Goal: Transaction & Acquisition: Purchase product/service

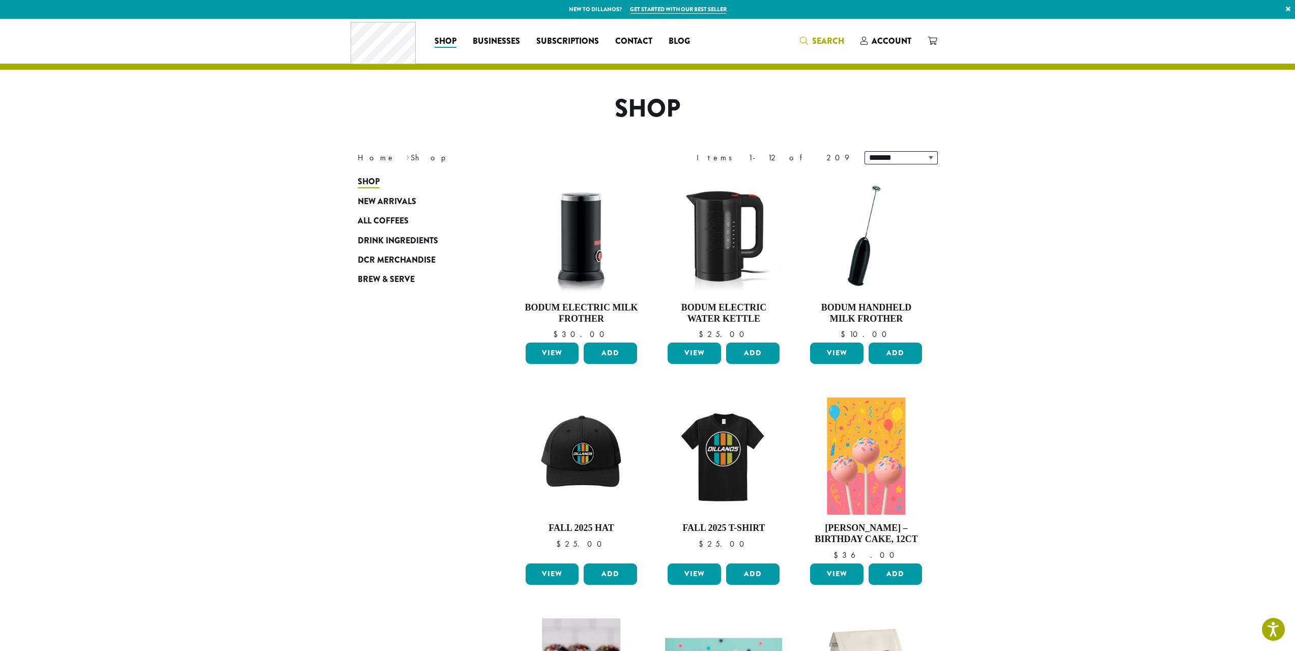
click at [819, 37] on span "Search" at bounding box center [828, 41] width 32 height 12
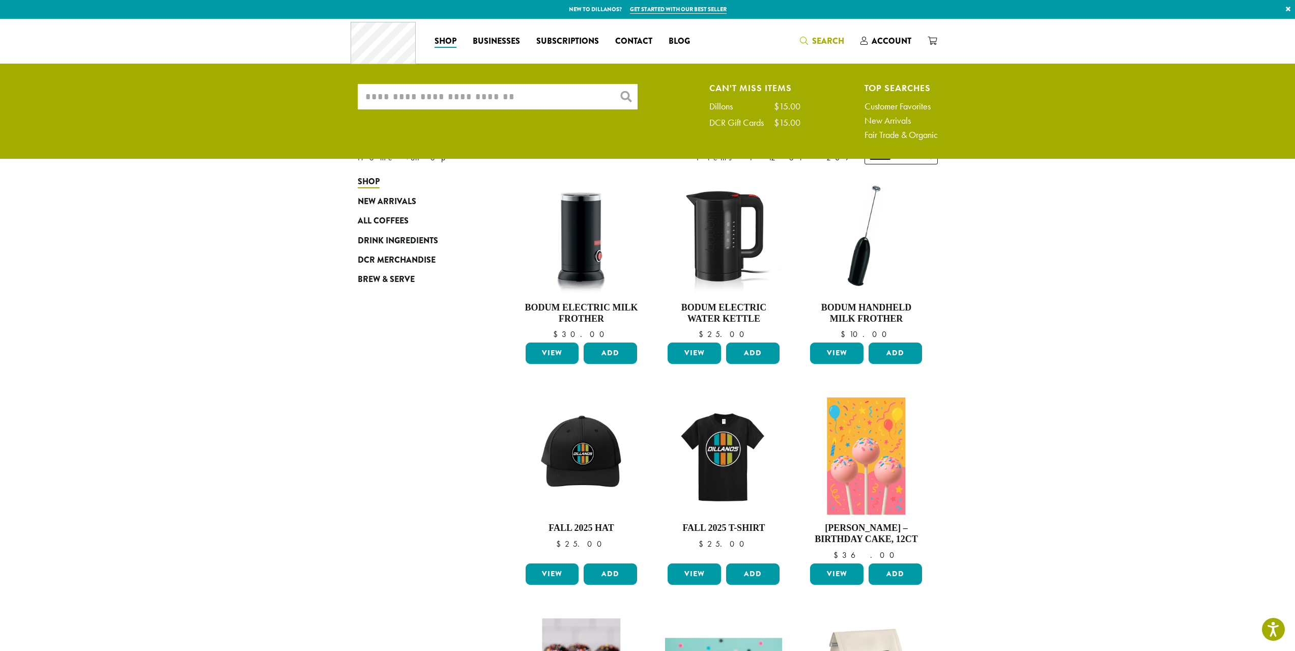
click at [534, 109] on div "What are you searching for? × Can't Miss Items Dillons $15.00 DCR Gift Cards $1…" at bounding box center [647, 114] width 595 height 61
click at [532, 89] on input "What are you searching for?" at bounding box center [498, 96] width 280 height 25
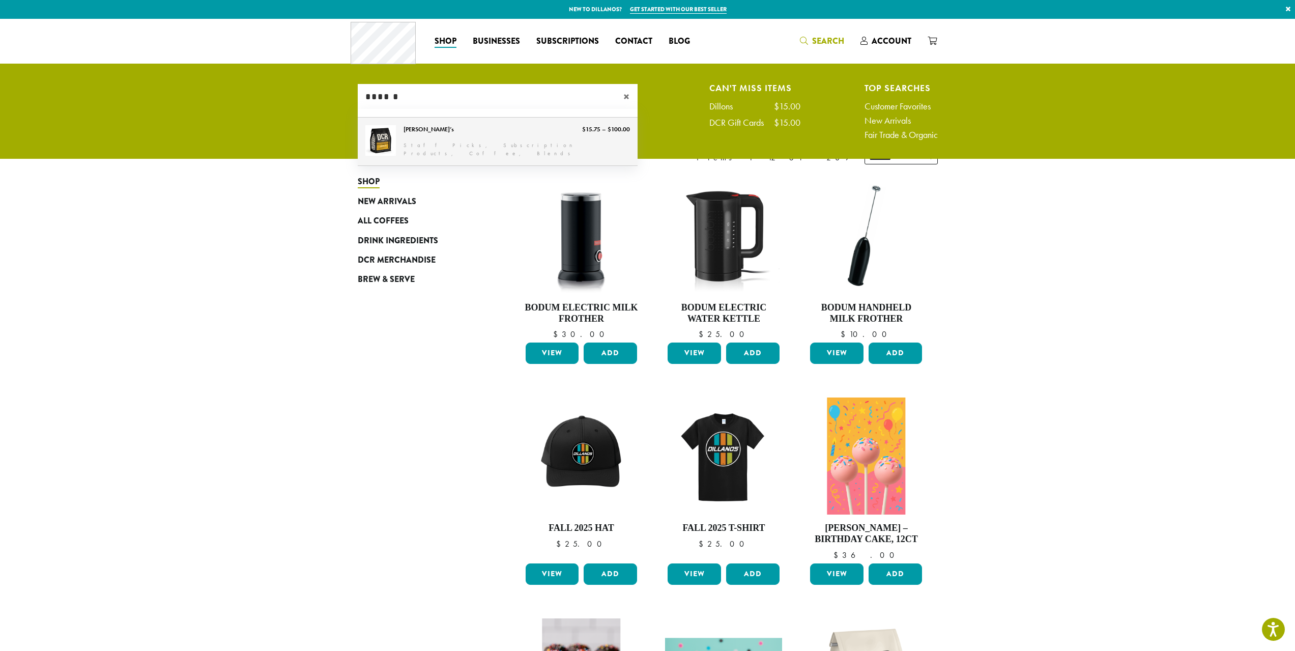
type input "******"
click at [451, 143] on link "[PERSON_NAME]’s" at bounding box center [498, 142] width 280 height 48
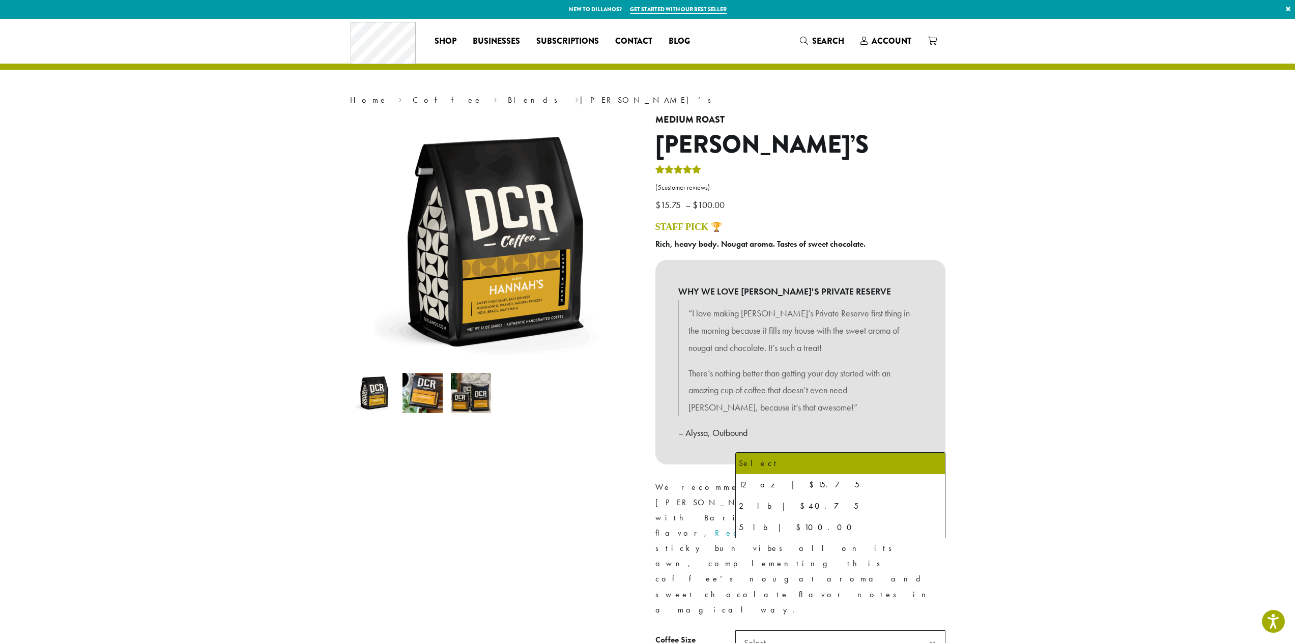
click at [918, 631] on span "Select" at bounding box center [840, 643] width 210 height 25
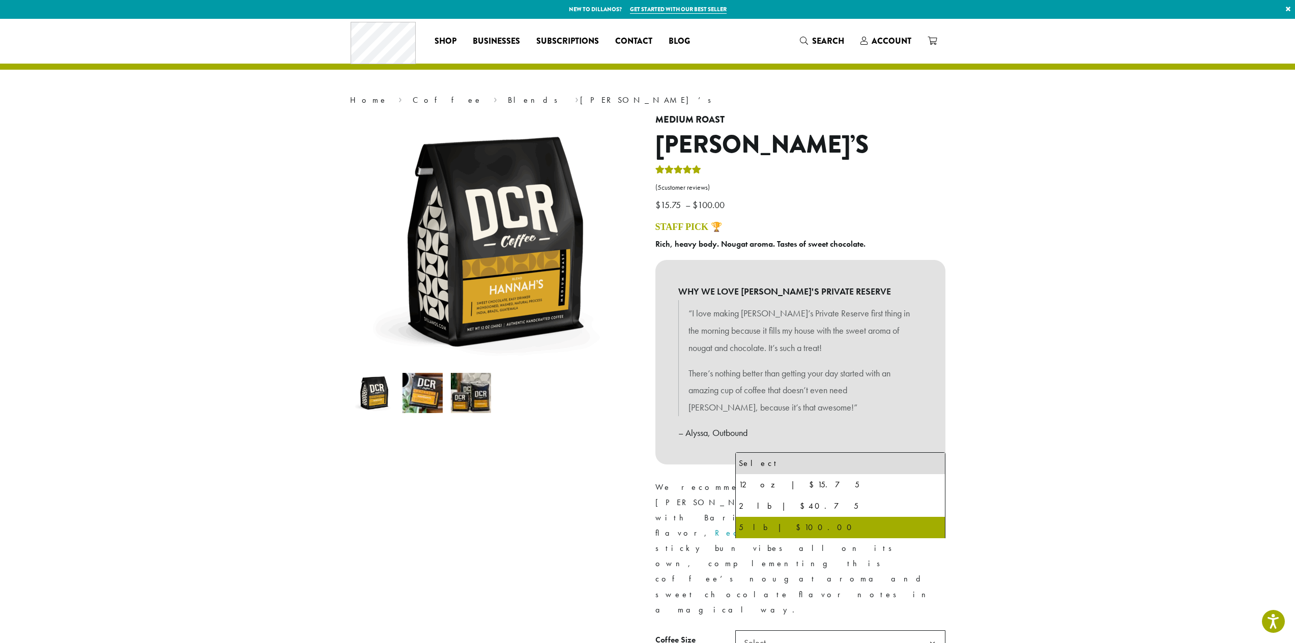
select select "**********"
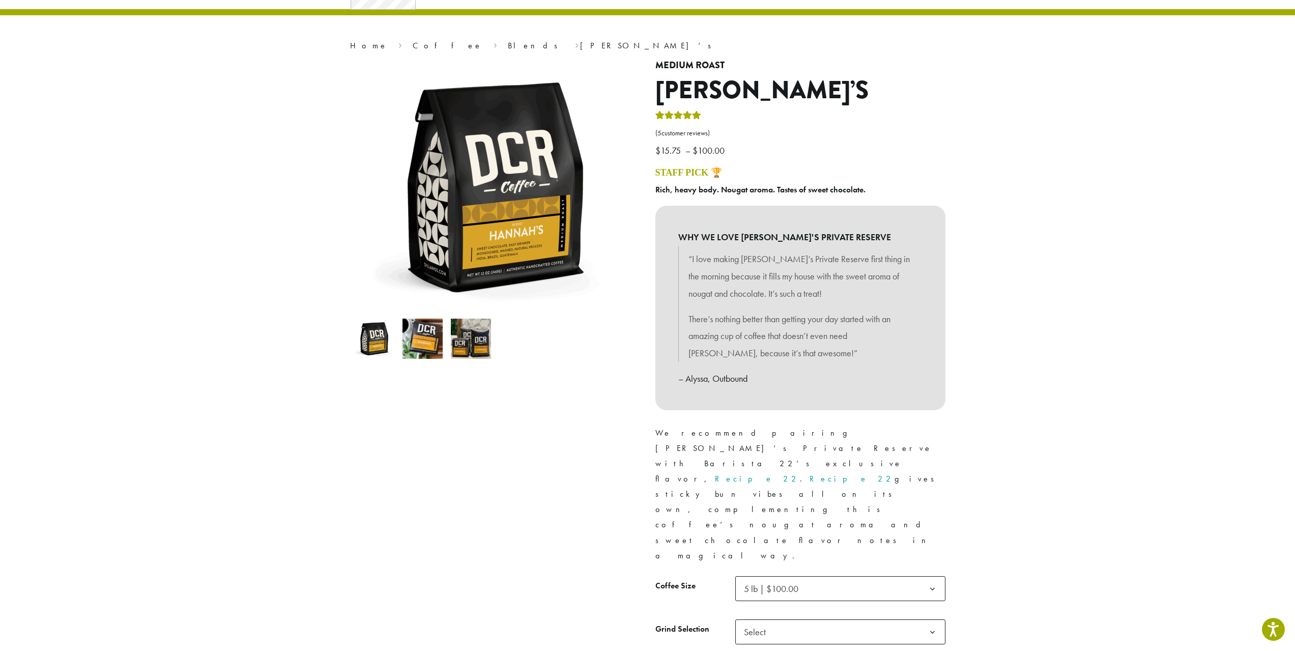
scroll to position [136, 0]
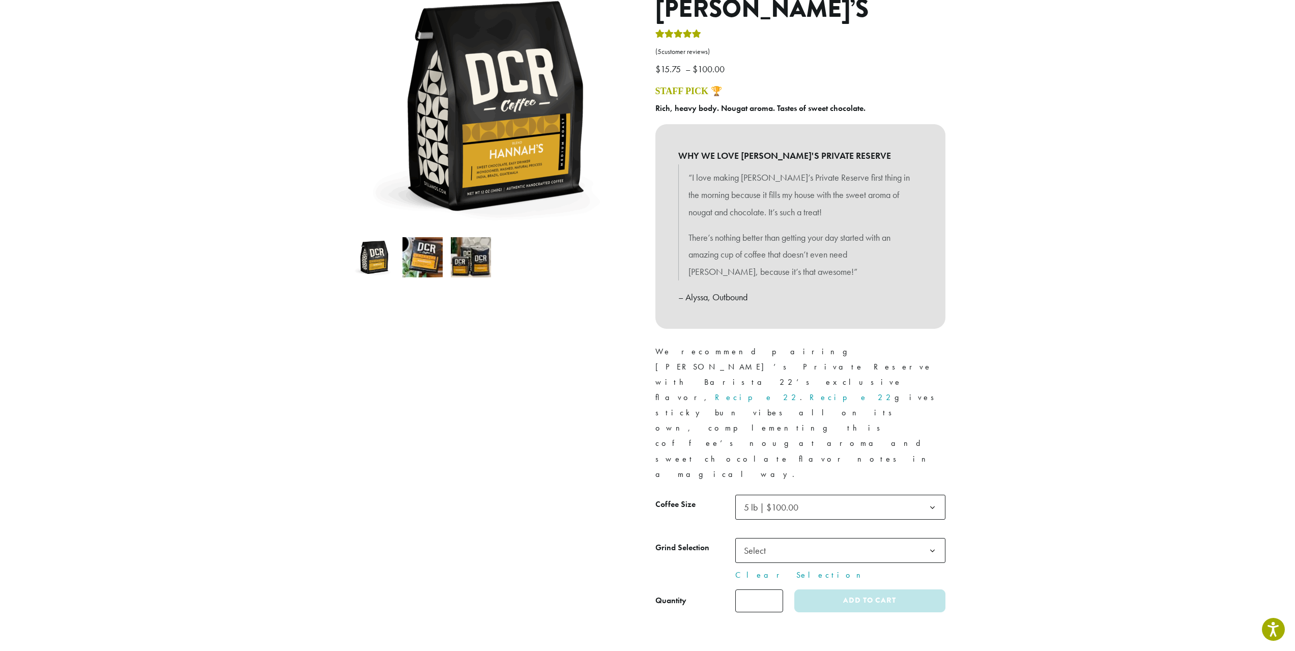
click at [809, 538] on td "**********" at bounding box center [840, 559] width 210 height 43
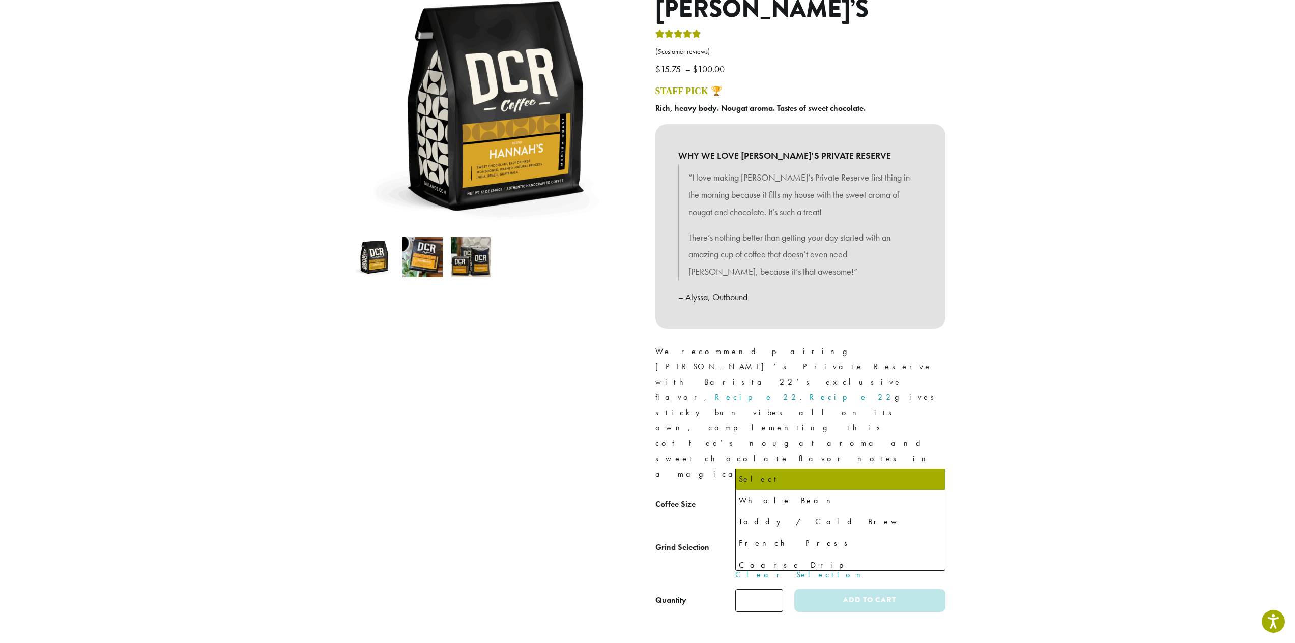
click at [801, 538] on span "Select" at bounding box center [840, 550] width 210 height 25
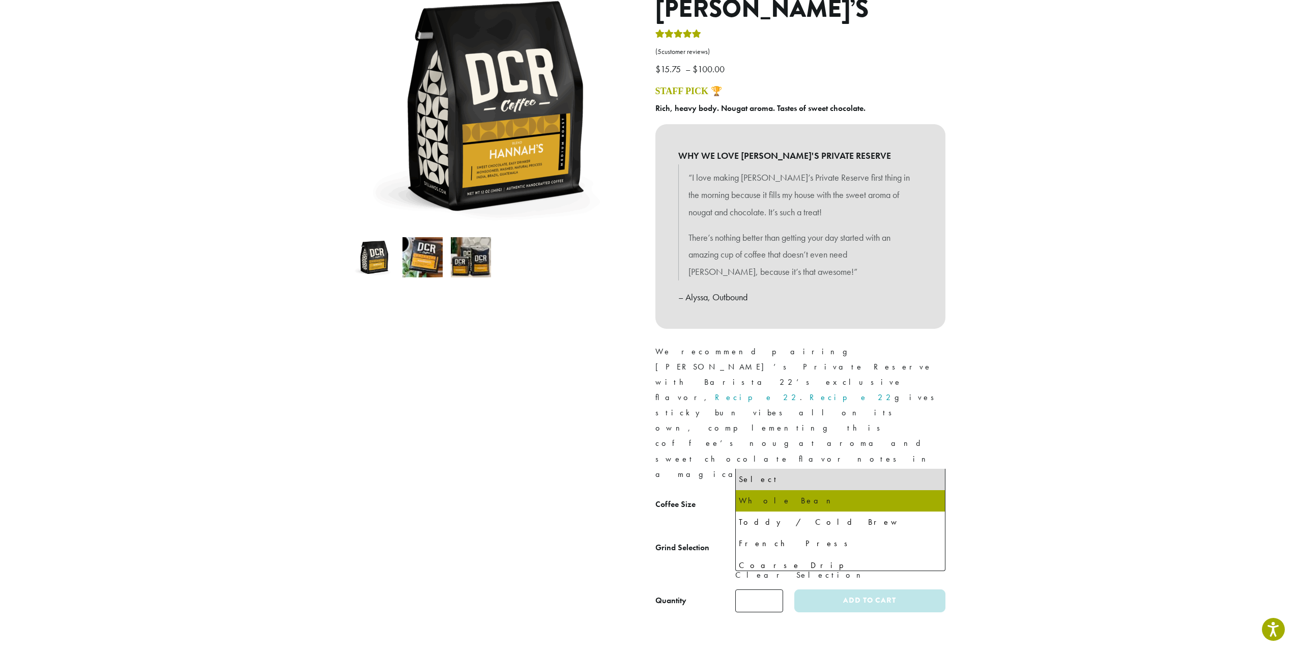
select select "**********"
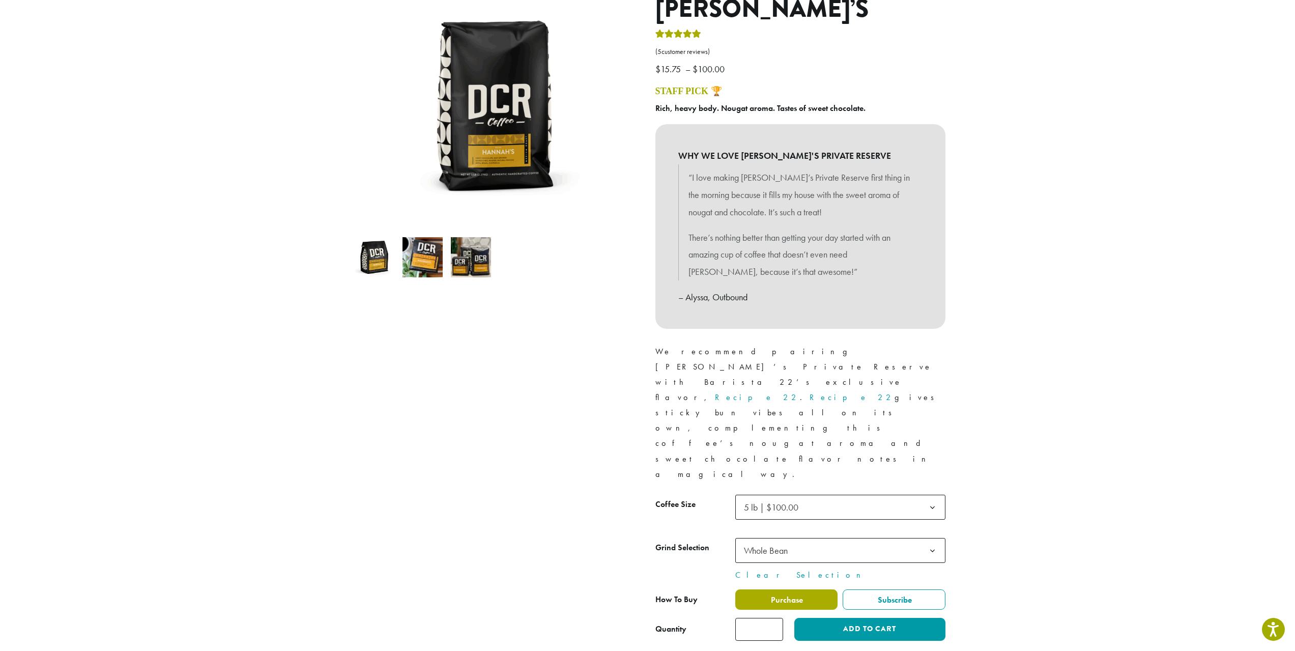
click at [788, 589] on label "Purchase" at bounding box center [786, 599] width 103 height 20
click at [799, 594] on span "Purchase" at bounding box center [787, 599] width 34 height 11
click at [793, 594] on span "Purchase" at bounding box center [787, 599] width 34 height 11
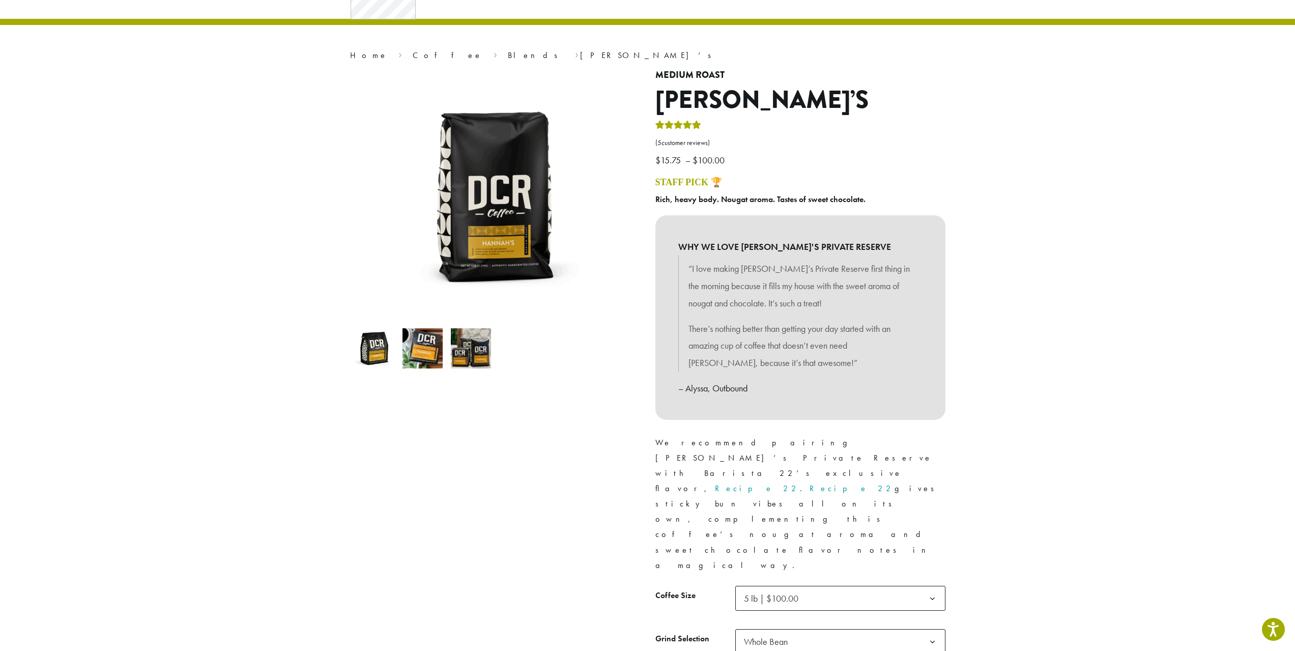
scroll to position [68, 0]
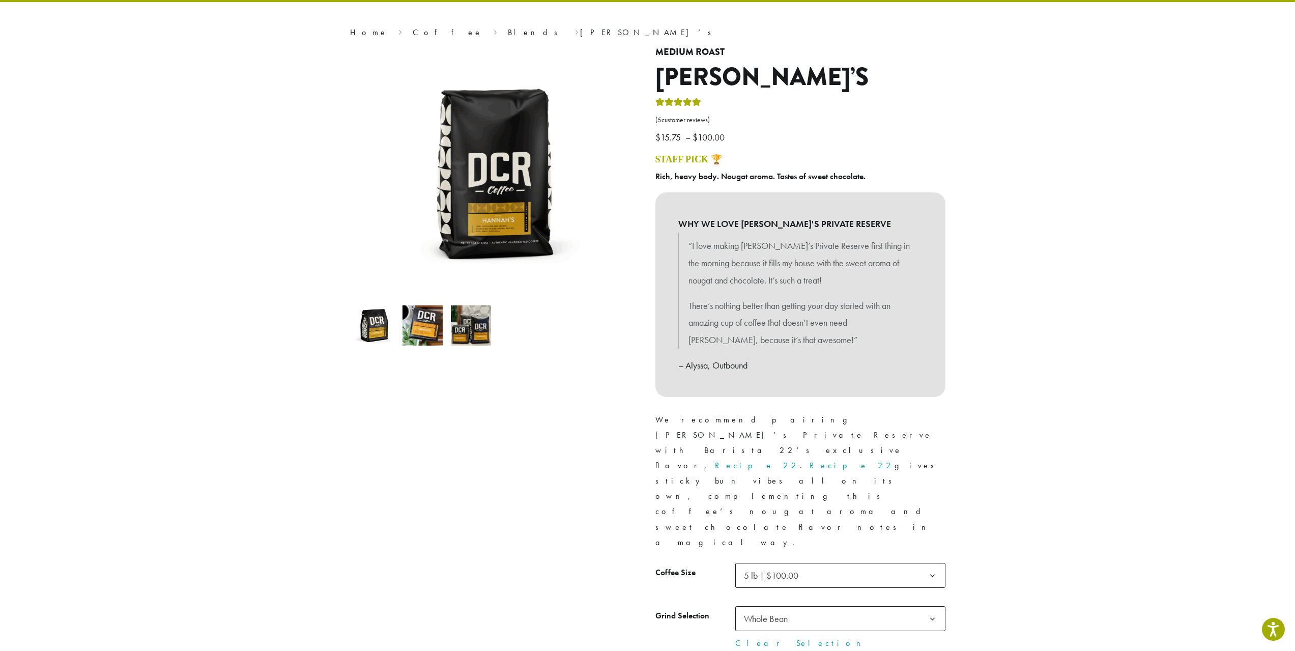
click at [458, 437] on div at bounding box center [495, 378] width 305 height 662
click at [838, 624] on div "Medium Roast Hannah’s ( 5 customer reviews) $ 15.75 – $ 100.00 Price range: $15…" at bounding box center [800, 382] width 305 height 670
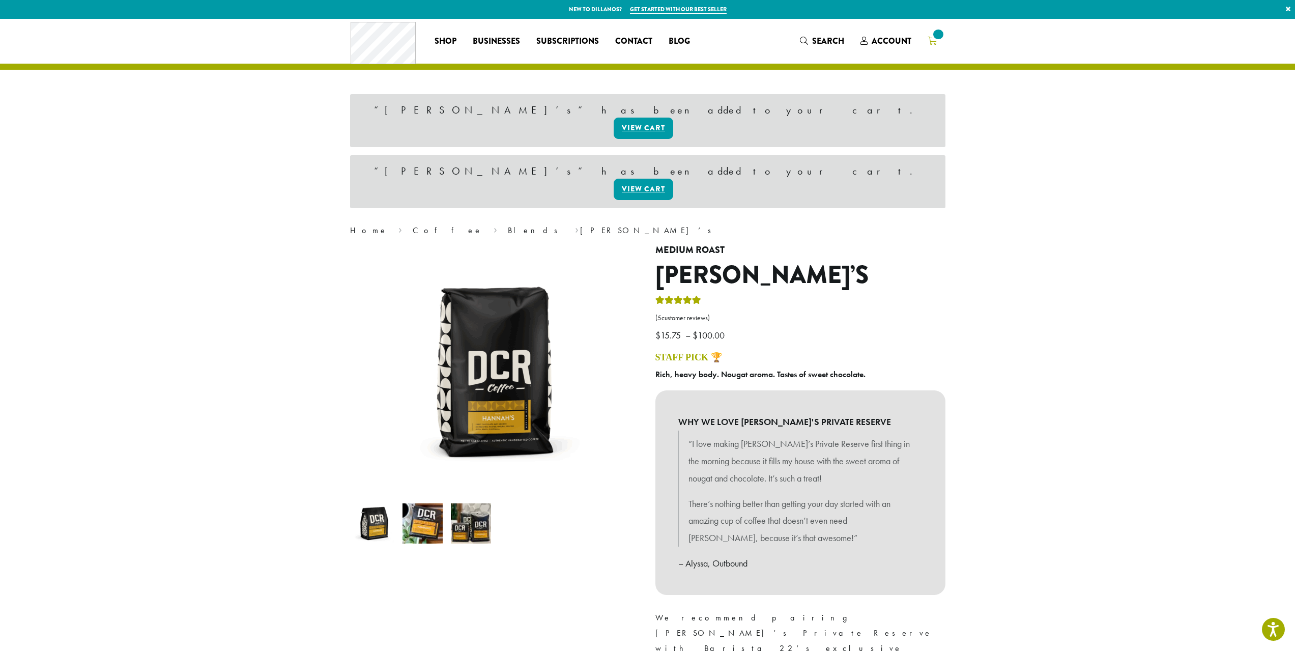
click at [935, 42] on icon at bounding box center [932, 41] width 9 height 8
click at [935, 42] on icon "2" at bounding box center [932, 41] width 9 height 8
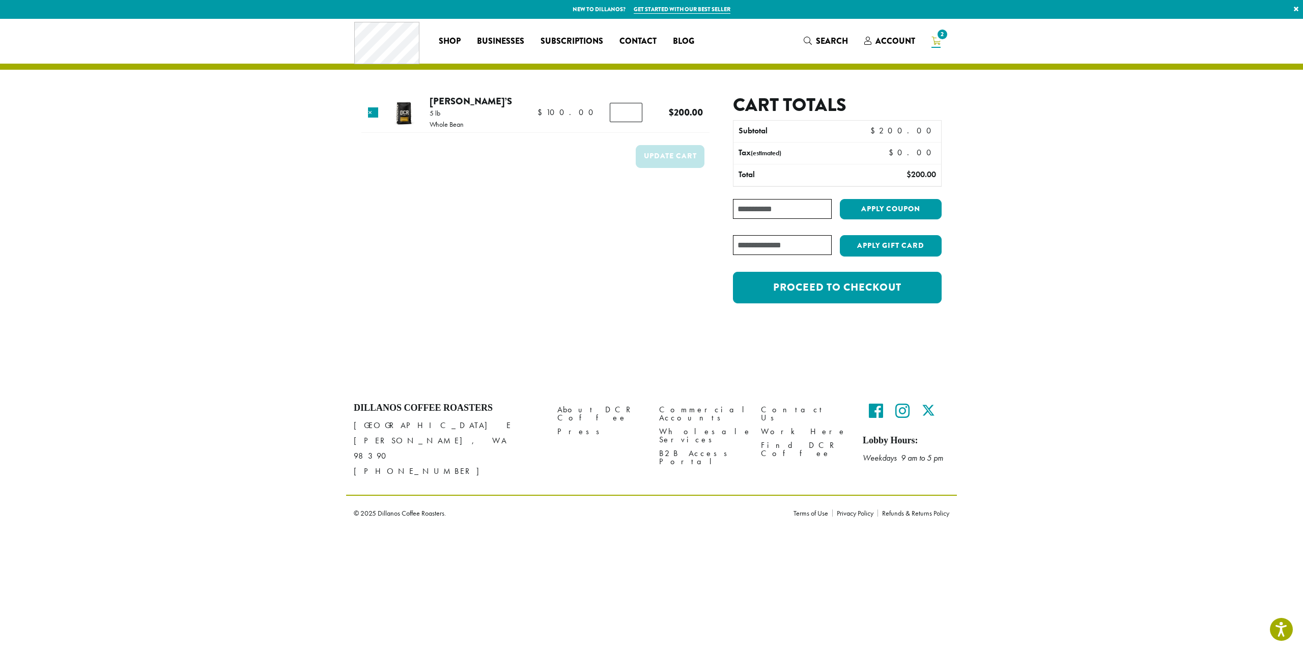
click at [639, 113] on div "Hannah's quantity *" at bounding box center [630, 112] width 41 height 19
type input "*"
click at [629, 115] on input "*" at bounding box center [626, 112] width 33 height 19
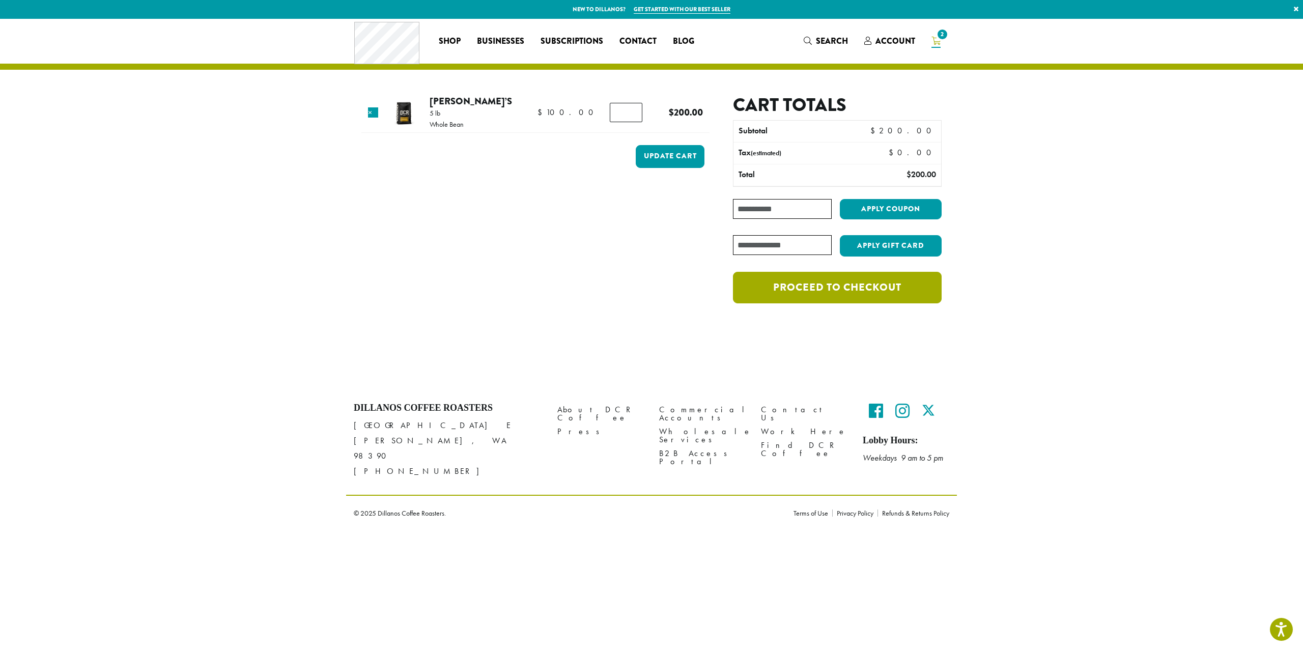
click at [900, 293] on link "Proceed to checkout" at bounding box center [837, 288] width 209 height 32
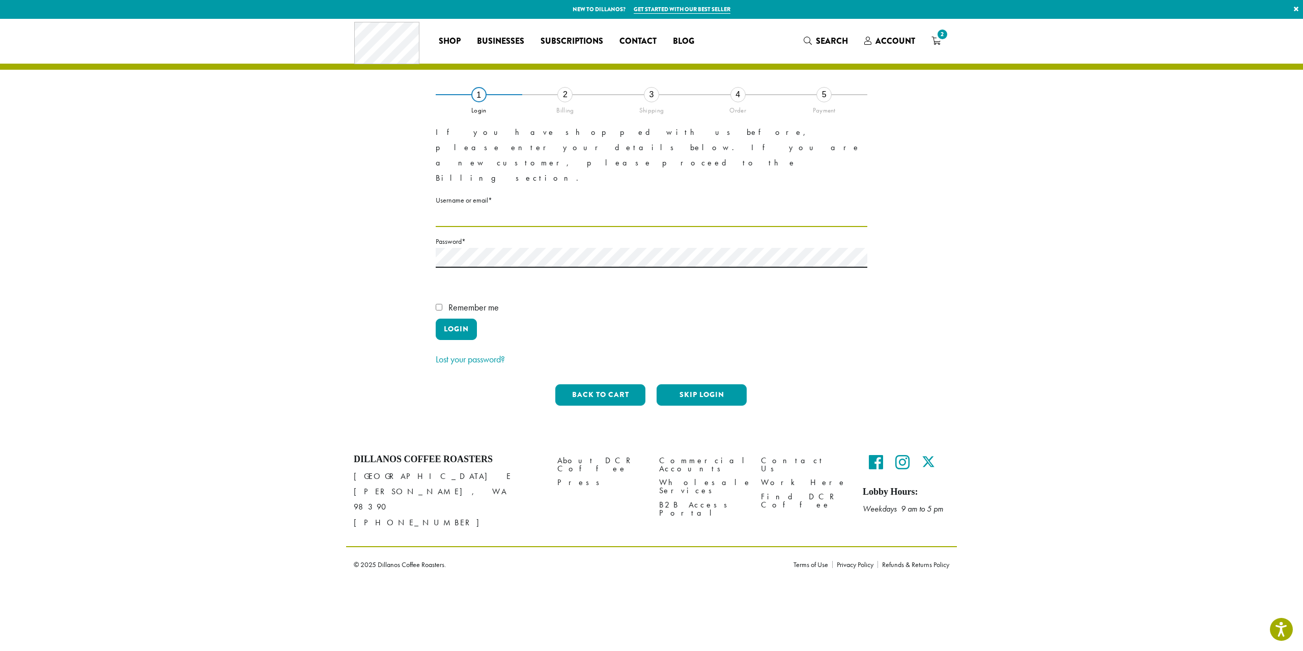
type input "**********"
click at [434, 261] on div "**********" at bounding box center [651, 254] width 580 height 320
click at [458, 319] on button "Login" at bounding box center [456, 329] width 41 height 21
click at [462, 319] on button "Login" at bounding box center [456, 329] width 41 height 21
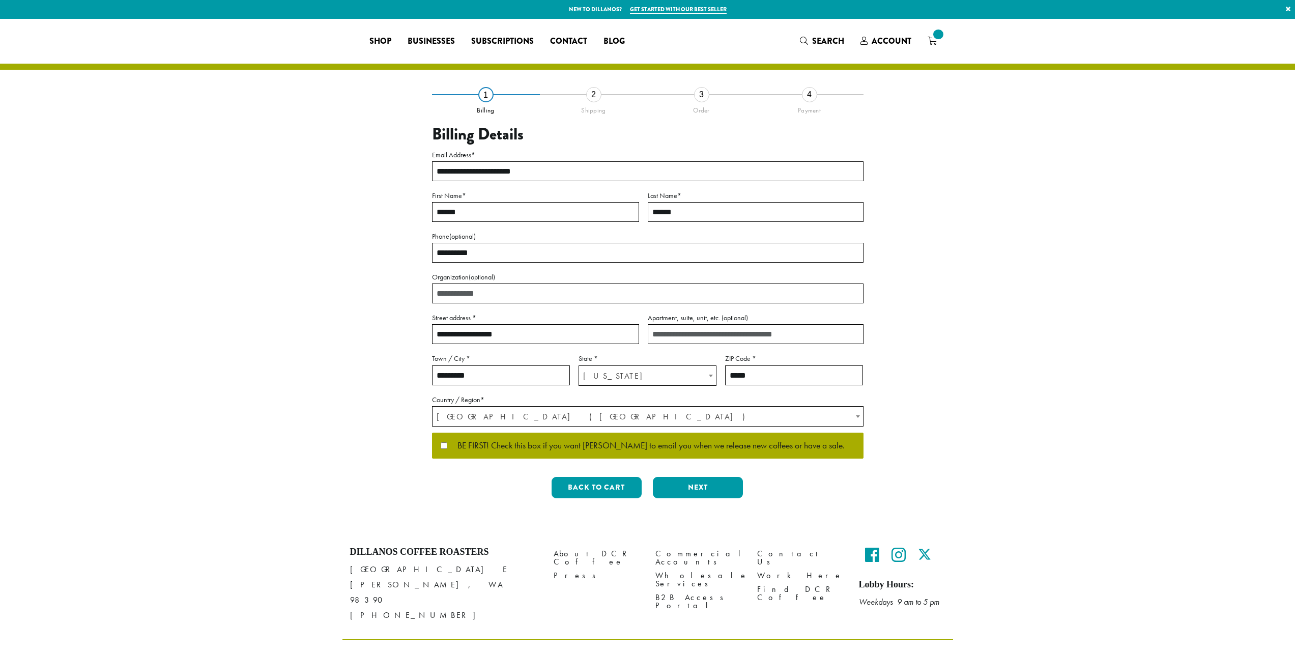
select select "**"
click at [724, 478] on button "Next" at bounding box center [698, 487] width 90 height 21
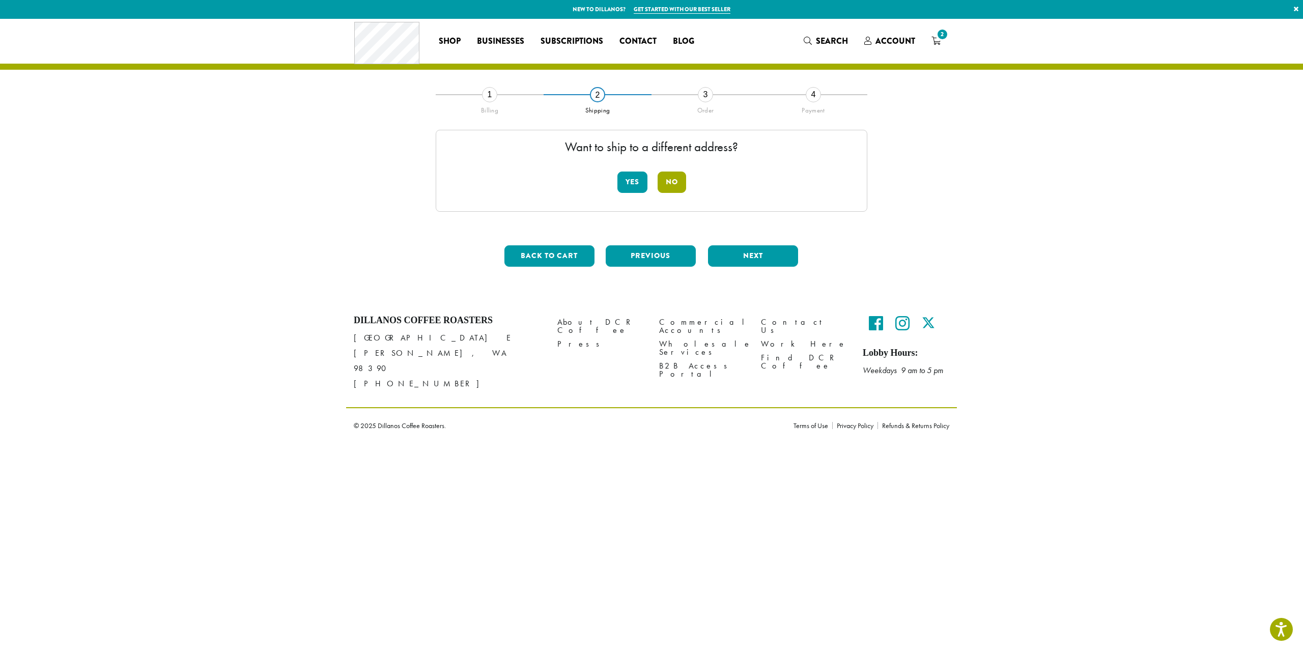
click at [676, 184] on button "No" at bounding box center [672, 182] width 29 height 21
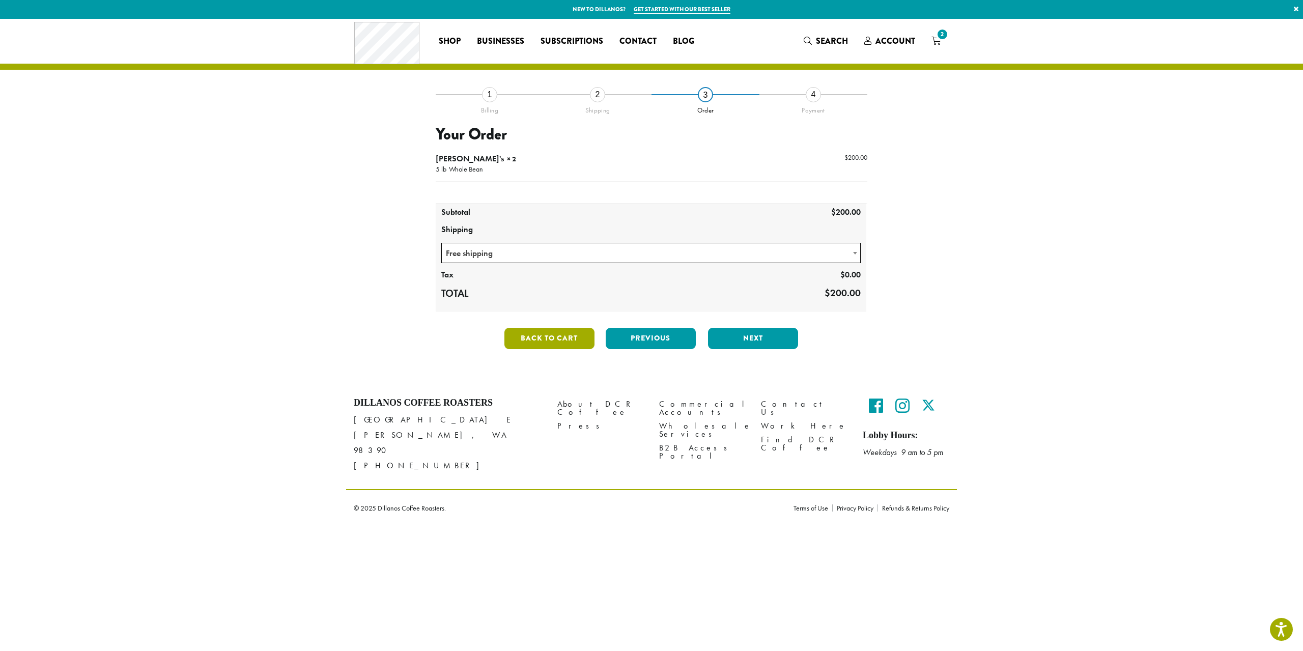
click at [527, 331] on button "Back to cart" at bounding box center [549, 338] width 90 height 21
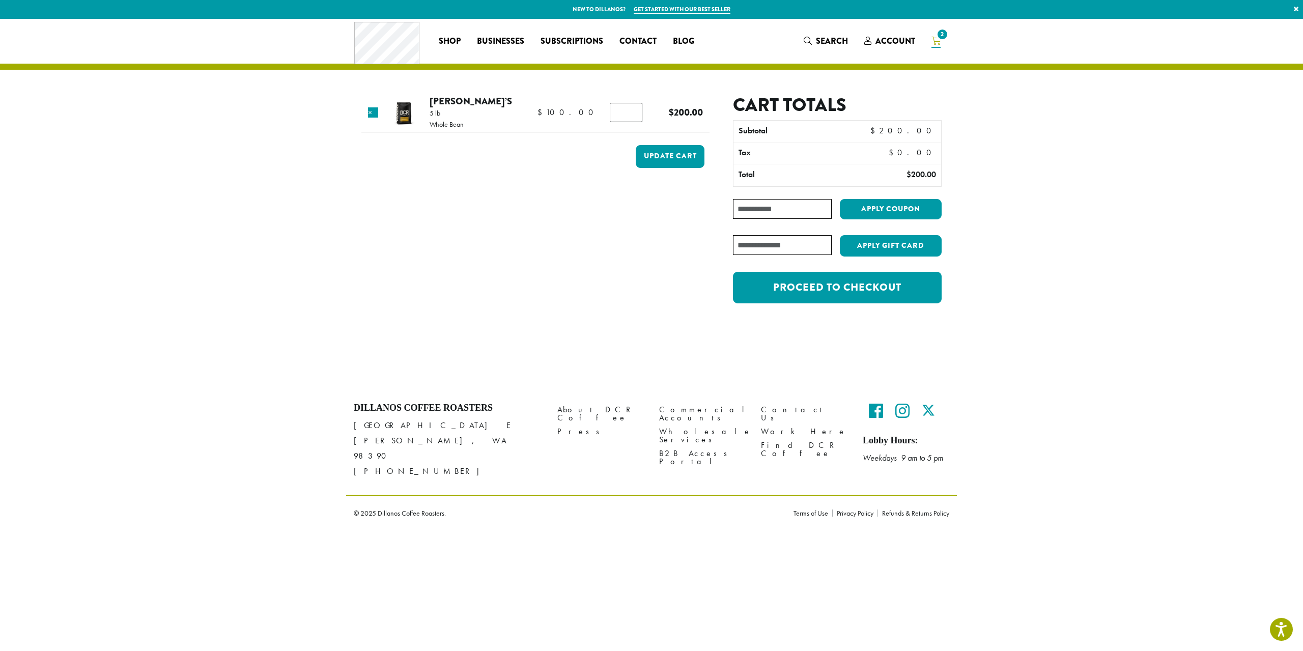
click at [625, 109] on input "*" at bounding box center [626, 112] width 33 height 19
click at [629, 115] on input "*" at bounding box center [626, 112] width 33 height 19
type input "*"
click at [629, 115] on input "*" at bounding box center [626, 112] width 33 height 19
click at [669, 160] on button "Update cart" at bounding box center [670, 156] width 69 height 23
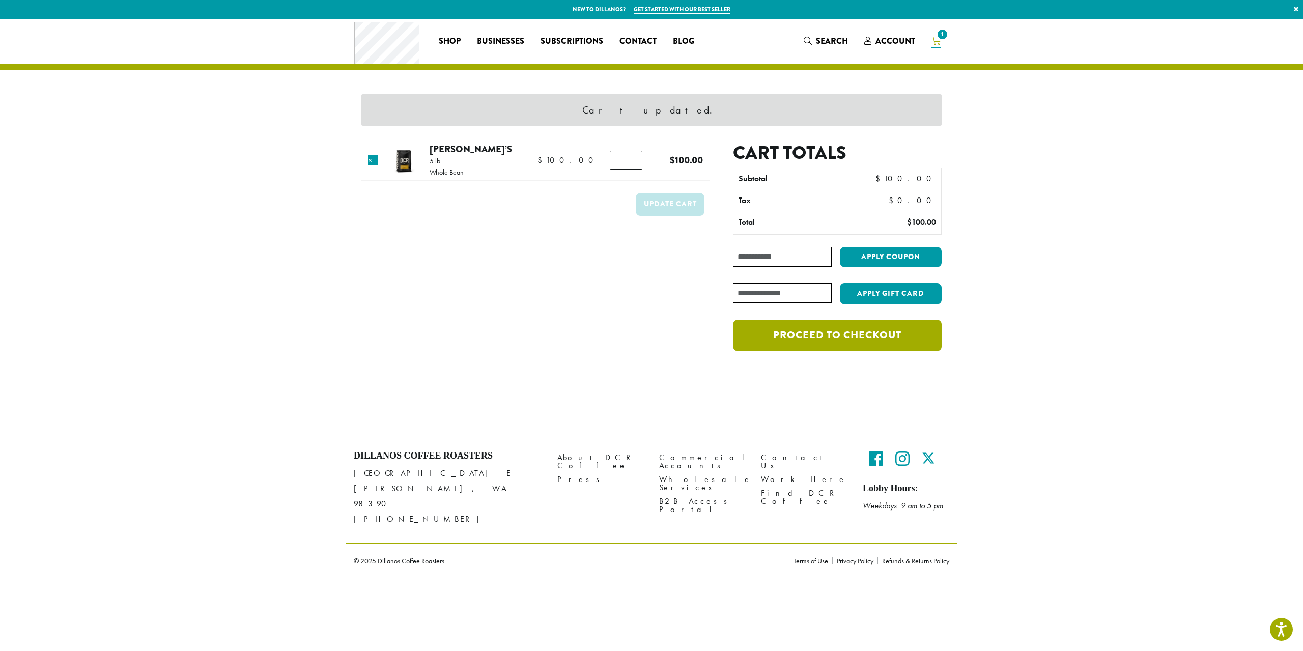
click at [789, 328] on link "Proceed to checkout" at bounding box center [837, 336] width 209 height 32
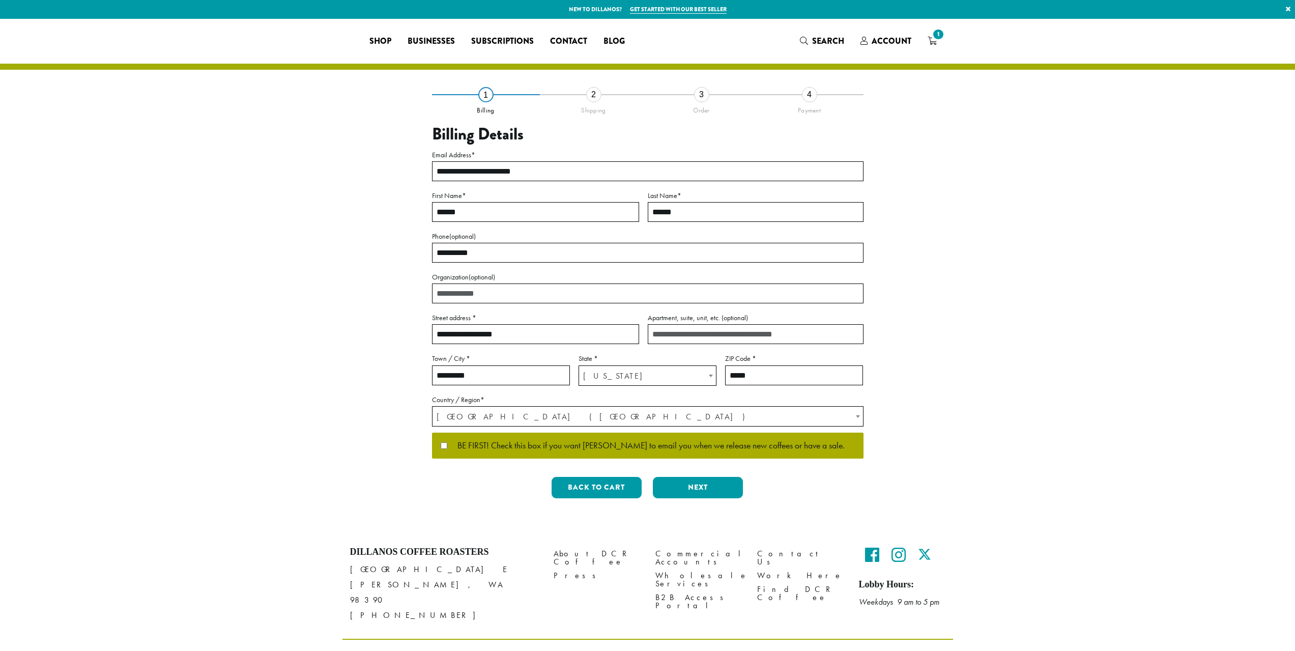
select select "**"
click at [697, 482] on button "Next" at bounding box center [698, 487] width 90 height 21
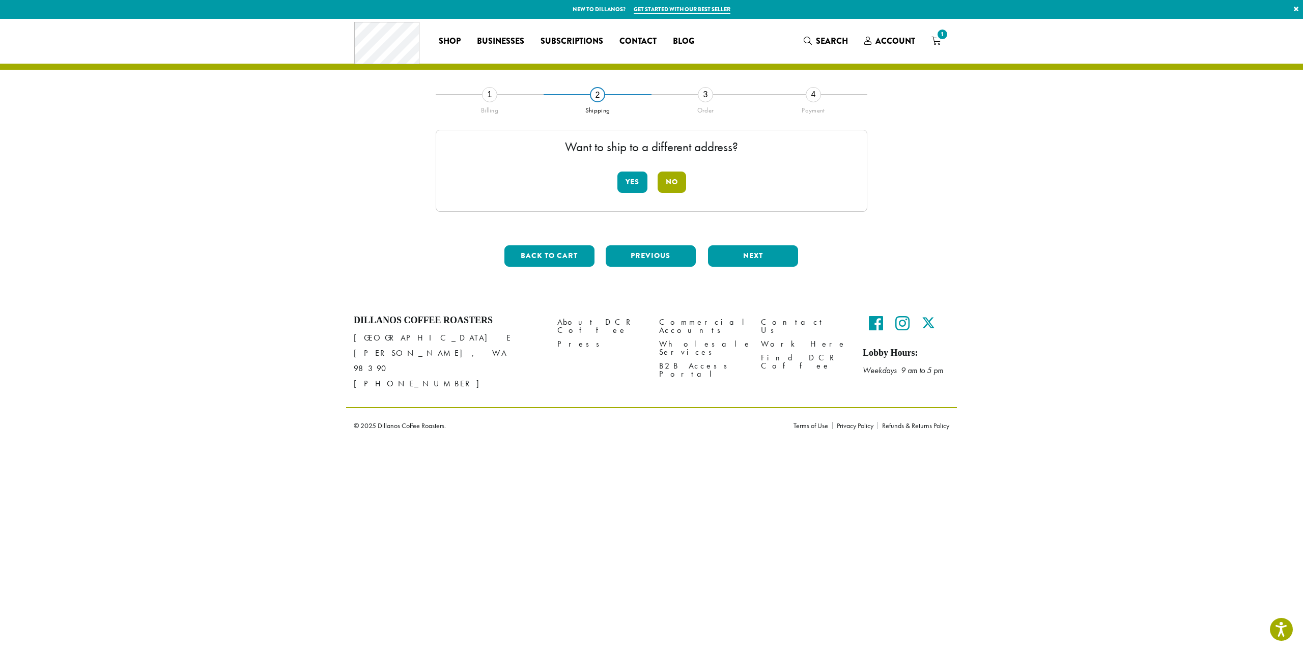
click at [680, 180] on button "No" at bounding box center [672, 182] width 29 height 21
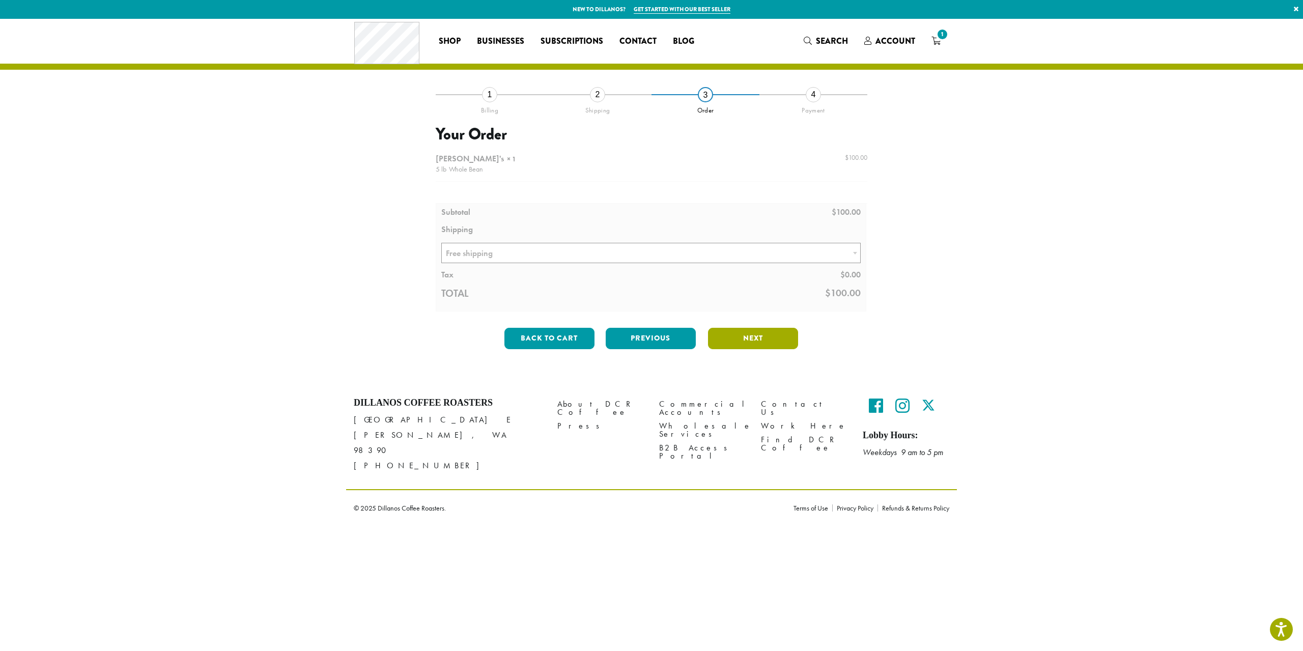
click at [774, 343] on button "Next" at bounding box center [753, 338] width 90 height 21
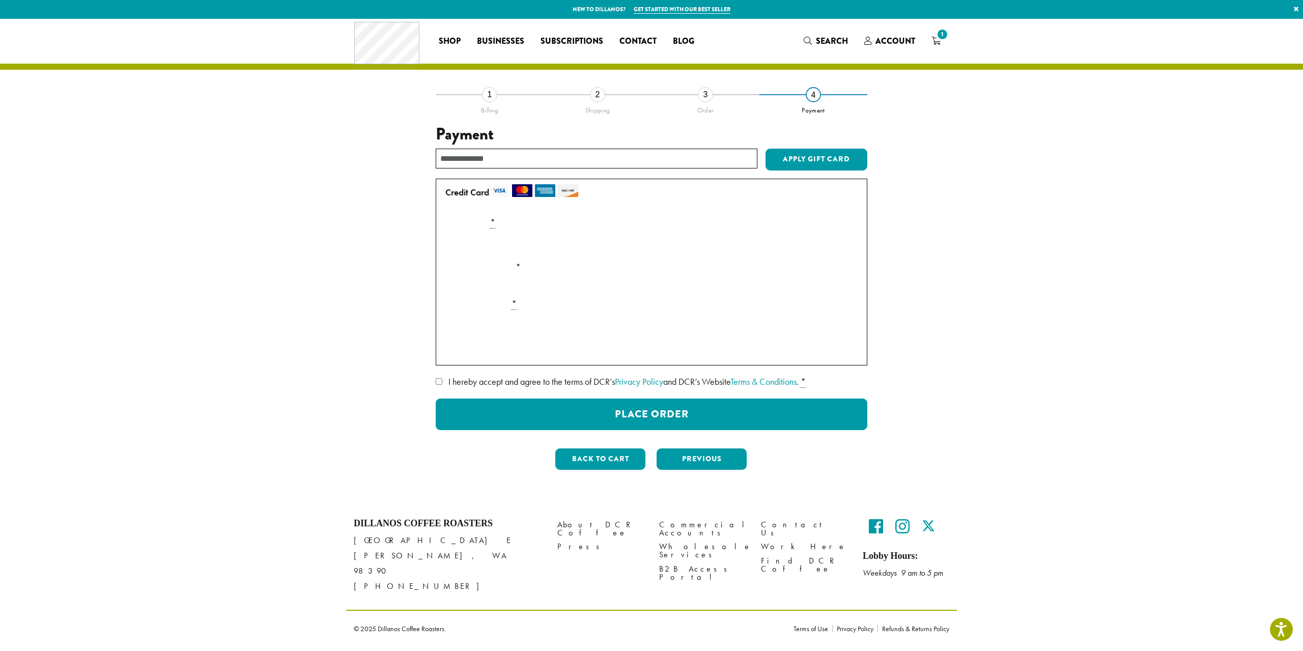
click at [444, 382] on label "I hereby accept and agree to the terms of DCR’s Privacy Policy and DCR’s Websit…" at bounding box center [652, 382] width 432 height 16
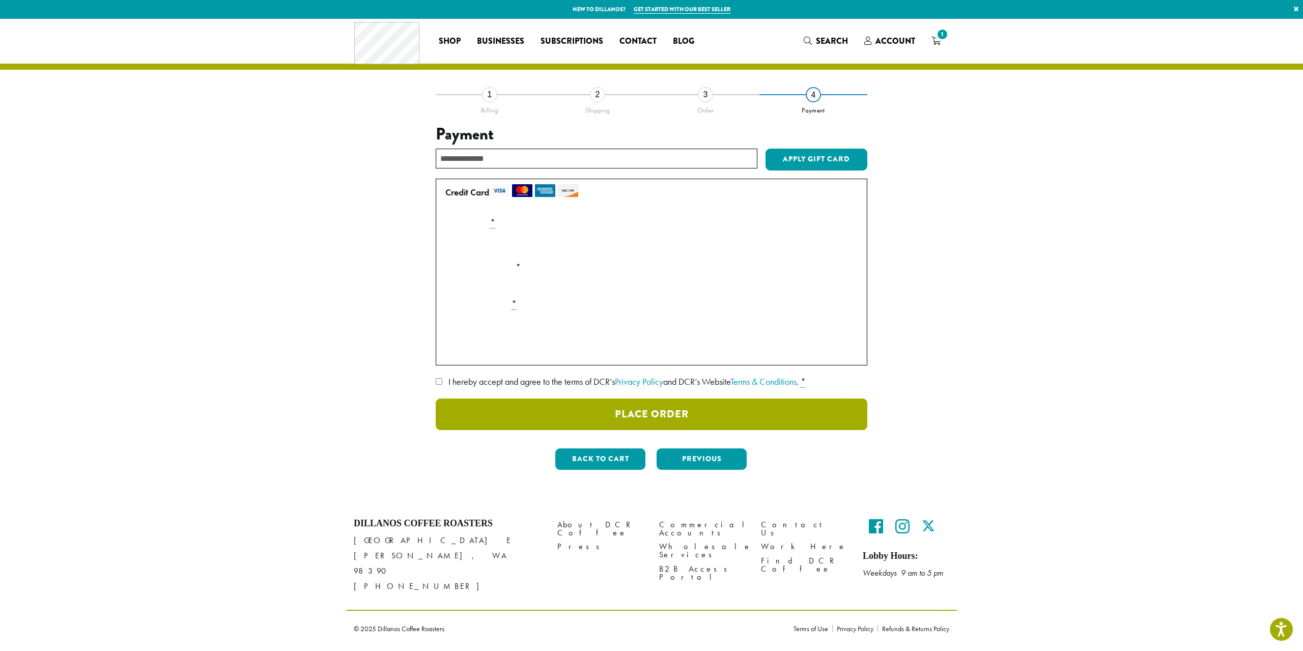
click at [699, 407] on button "Place Order" at bounding box center [652, 414] width 432 height 32
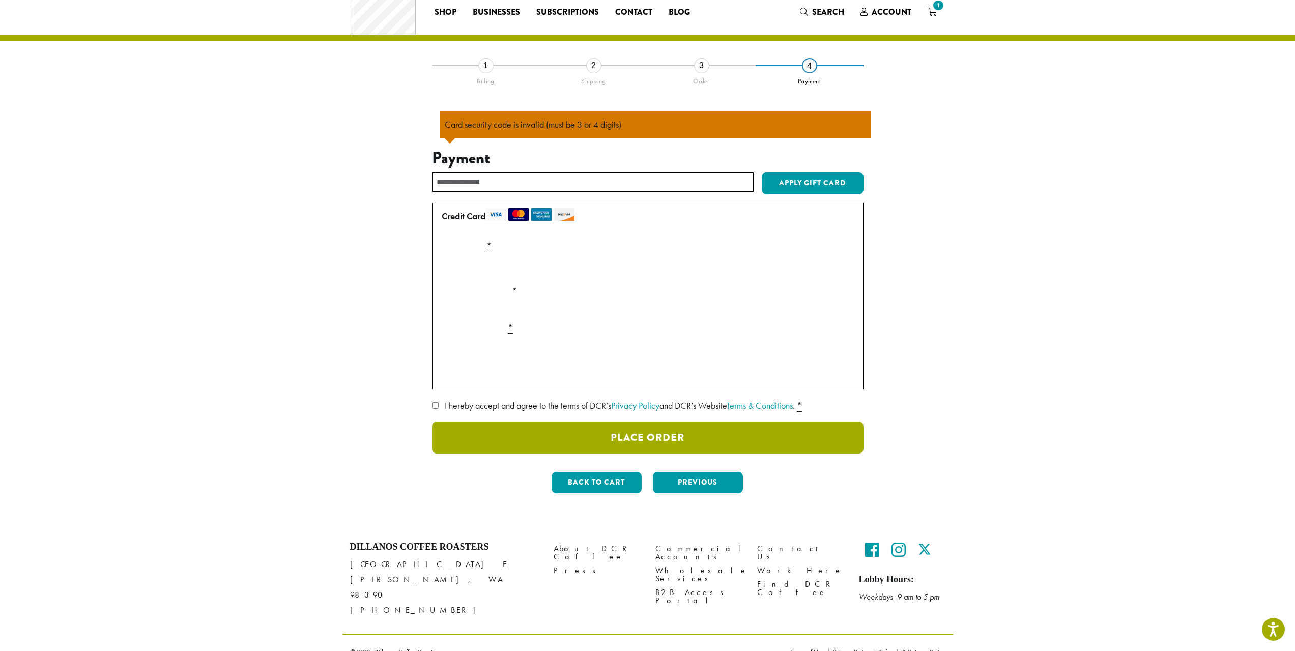
scroll to position [34, 0]
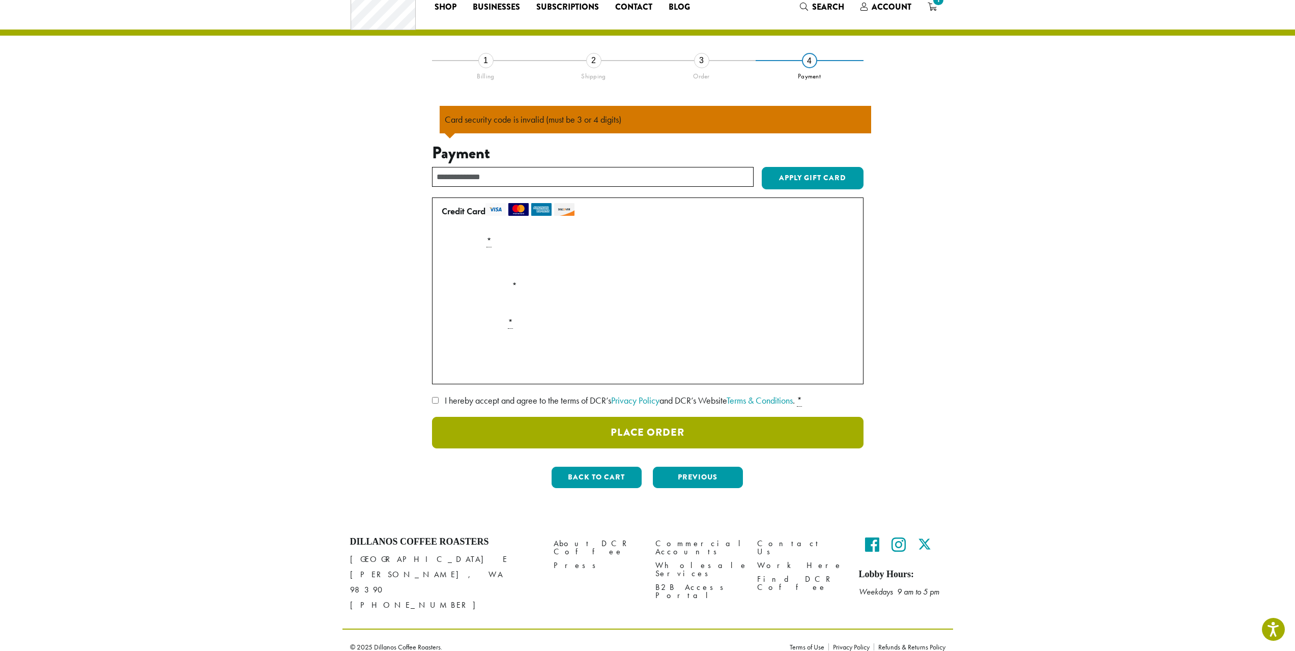
click at [616, 439] on button "Place Order" at bounding box center [648, 433] width 432 height 32
